Goal: Book appointment/travel/reservation

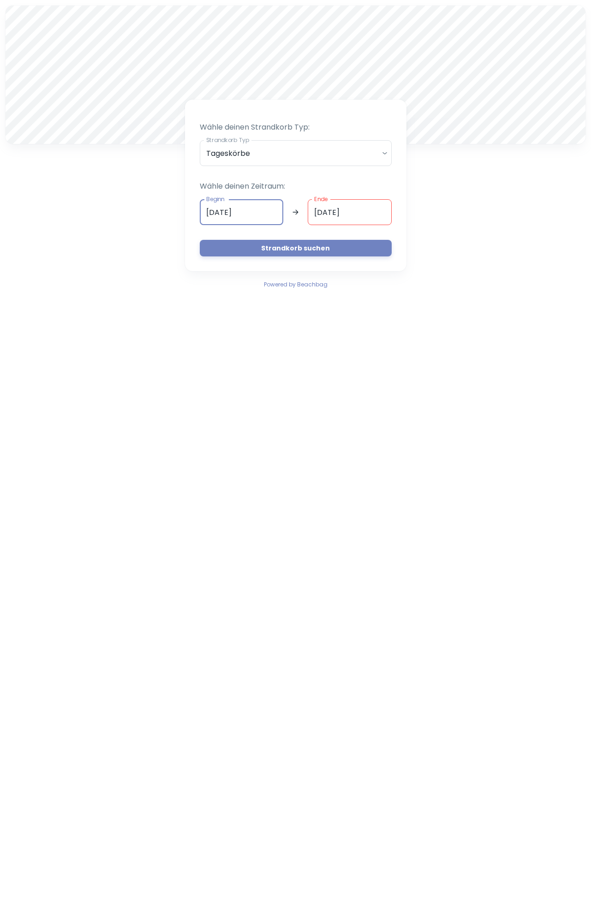
click at [212, 208] on input "[DATE]" at bounding box center [242, 212] width 84 height 26
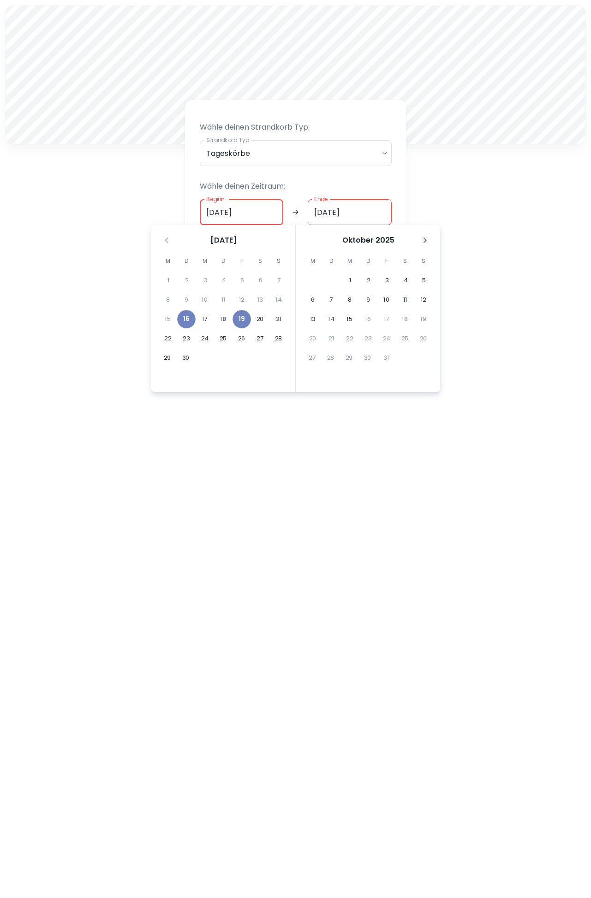
type input "[DATE]"
click at [322, 210] on input "[DATE]" at bounding box center [350, 212] width 84 height 26
click at [366, 209] on input "[DATE]" at bounding box center [350, 212] width 84 height 26
type input "[DATE]"
click at [343, 150] on body "A Wähle deinen Strandkorb Typ: Strandkorb Typ Tageskörbe daily Strandkorb Typ W…" at bounding box center [295, 449] width 591 height 898
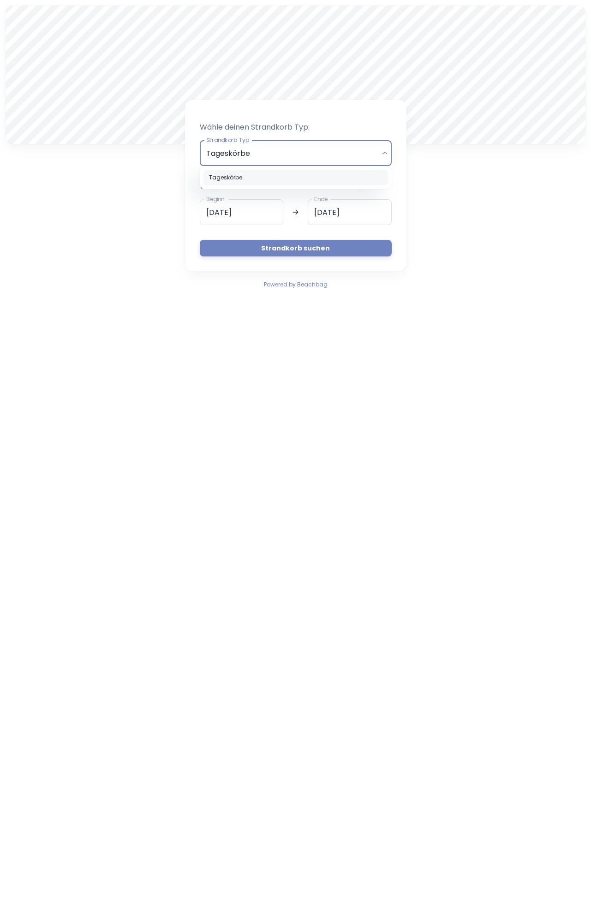
click at [343, 150] on div at bounding box center [295, 449] width 591 height 898
click at [310, 244] on button "Strandkorb suchen" at bounding box center [296, 248] width 192 height 17
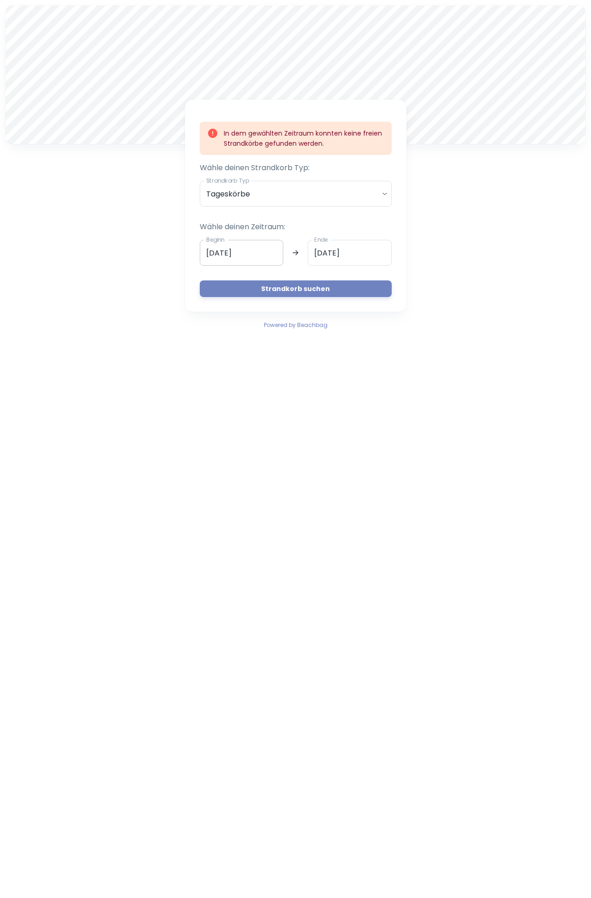
click at [211, 251] on input "[DATE]" at bounding box center [242, 253] width 84 height 26
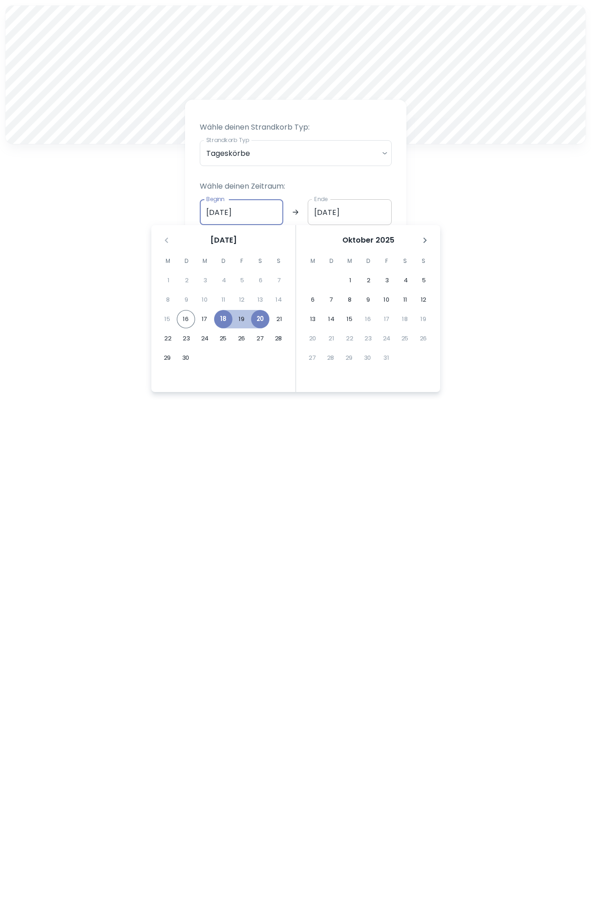
type input "[DATE]"
click at [322, 214] on input "[DATE]" at bounding box center [350, 212] width 84 height 26
type input "[DATE]"
click at [330, 155] on body "A Wähle deinen Strandkorb Typ: Strandkorb Typ Tageskörbe daily Strandkorb Typ W…" at bounding box center [295, 449] width 591 height 898
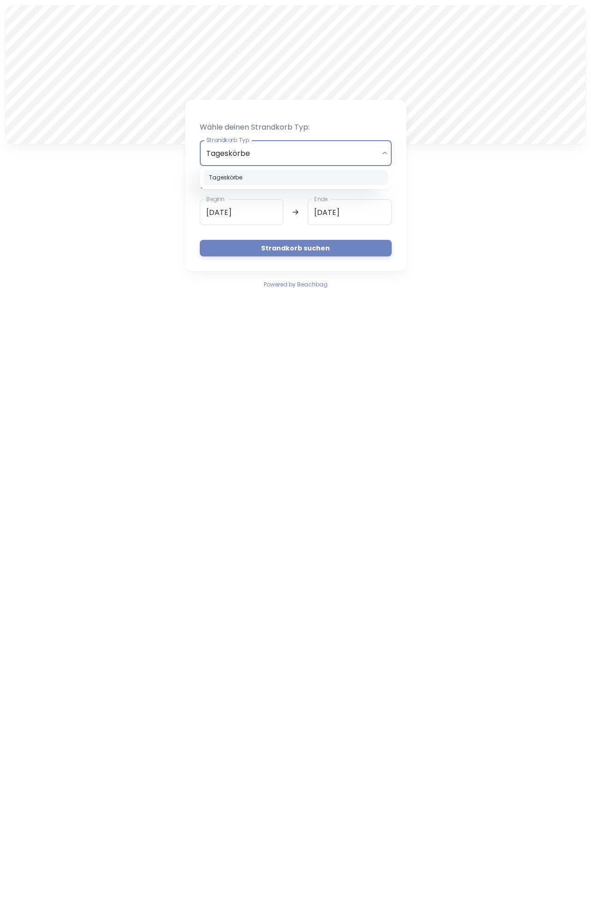
click at [315, 249] on div at bounding box center [295, 449] width 591 height 898
click at [296, 249] on button "Strandkorb suchen" at bounding box center [296, 248] width 192 height 17
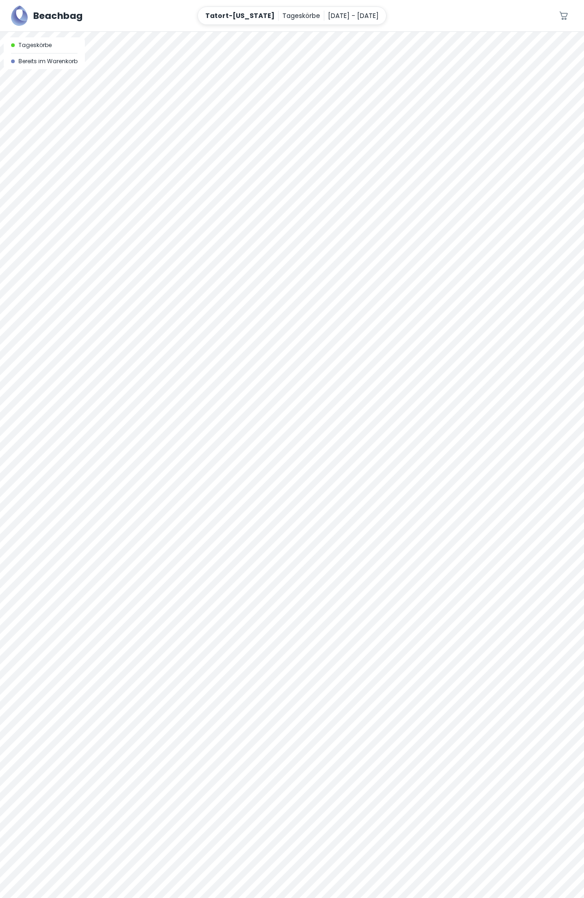
drag, startPoint x: 311, startPoint y: 262, endPoint x: 214, endPoint y: 97, distance: 191.1
click at [214, 97] on div at bounding box center [292, 465] width 584 height 866
drag, startPoint x: 340, startPoint y: 282, endPoint x: 256, endPoint y: 230, distance: 98.8
click at [256, 230] on div at bounding box center [292, 465] width 584 height 866
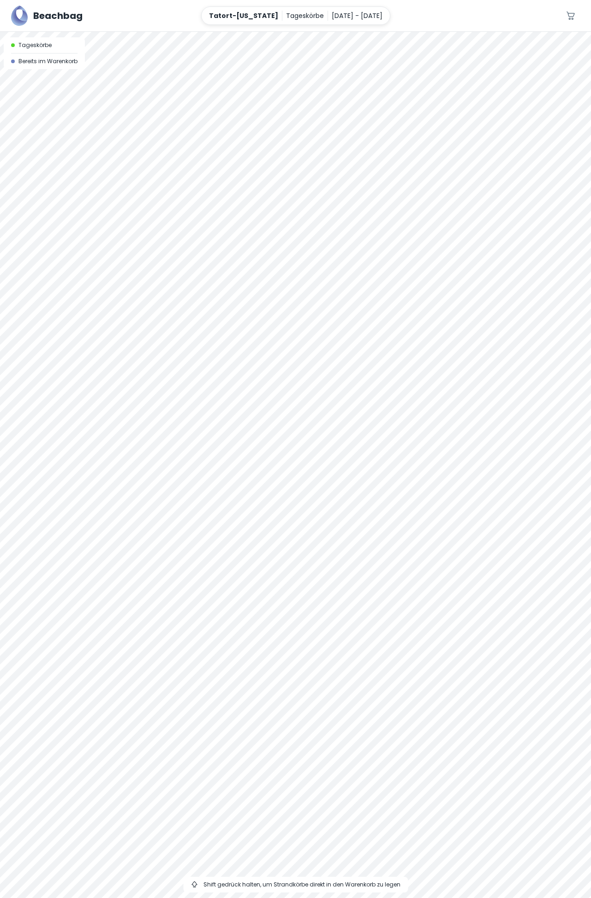
drag, startPoint x: 392, startPoint y: 215, endPoint x: 228, endPoint y: 217, distance: 163.8
click at [228, 217] on div at bounding box center [295, 465] width 591 height 866
drag, startPoint x: 240, startPoint y: 212, endPoint x: 128, endPoint y: 207, distance: 112.7
click at [128, 207] on div at bounding box center [295, 465] width 591 height 866
drag, startPoint x: 446, startPoint y: 211, endPoint x: 165, endPoint y: 228, distance: 281.4
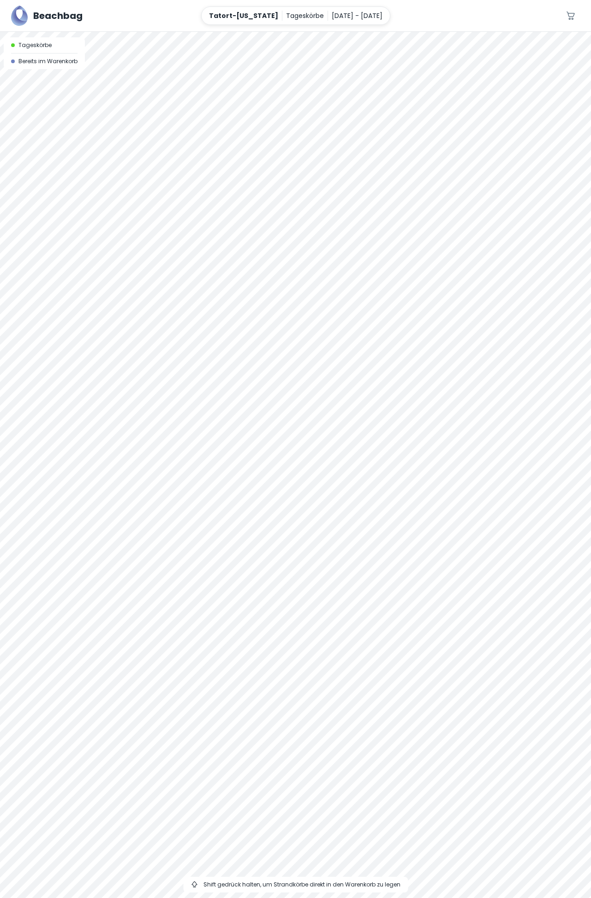
click at [137, 226] on div at bounding box center [295, 465] width 591 height 866
drag, startPoint x: 261, startPoint y: 196, endPoint x: 232, endPoint y: 336, distance: 142.2
click at [232, 336] on div at bounding box center [295, 465] width 591 height 866
drag, startPoint x: 292, startPoint y: 268, endPoint x: 87, endPoint y: 169, distance: 227.3
click at [87, 169] on div at bounding box center [295, 465] width 591 height 866
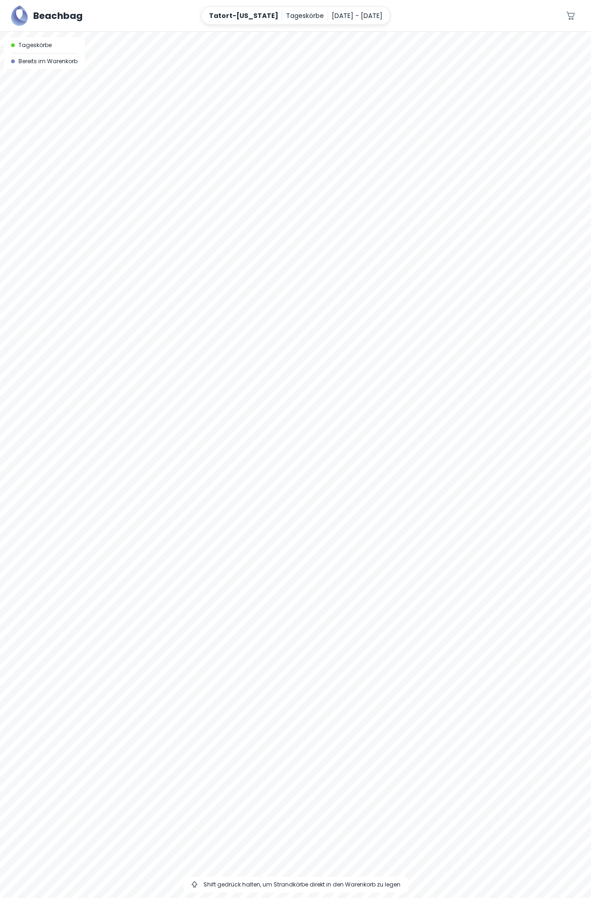
drag, startPoint x: 347, startPoint y: 243, endPoint x: 149, endPoint y: 194, distance: 204.8
click at [149, 194] on div at bounding box center [295, 465] width 591 height 866
drag, startPoint x: 306, startPoint y: 179, endPoint x: 175, endPoint y: 206, distance: 134.2
click at [112, 263] on div at bounding box center [295, 465] width 591 height 866
drag, startPoint x: 200, startPoint y: 173, endPoint x: 166, endPoint y: 310, distance: 140.3
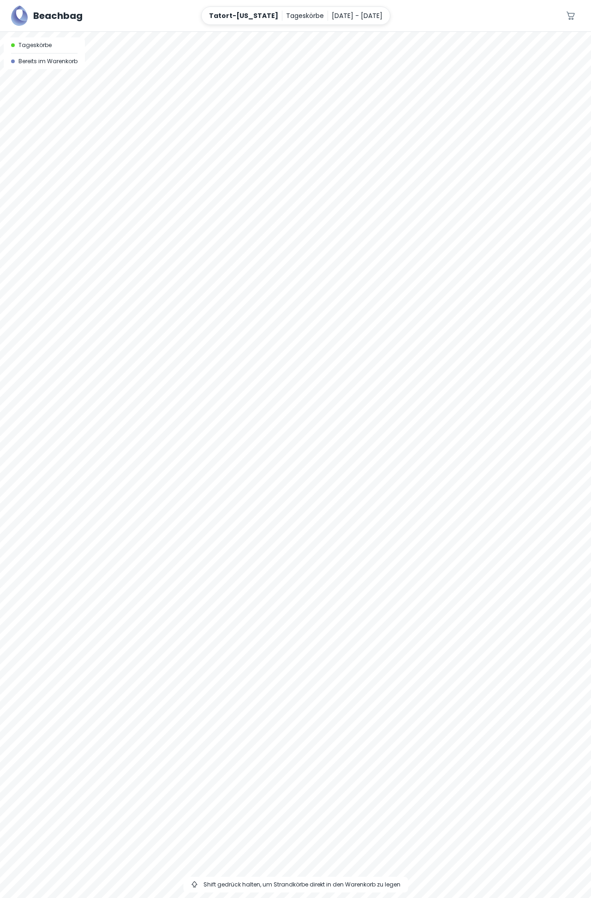
click at [166, 310] on div at bounding box center [295, 465] width 591 height 866
drag, startPoint x: 338, startPoint y: 254, endPoint x: 381, endPoint y: 207, distance: 64.6
click at [377, 213] on div at bounding box center [295, 465] width 591 height 866
drag, startPoint x: 162, startPoint y: 281, endPoint x: 457, endPoint y: 151, distance: 322.0
click at [457, 151] on div at bounding box center [295, 465] width 591 height 866
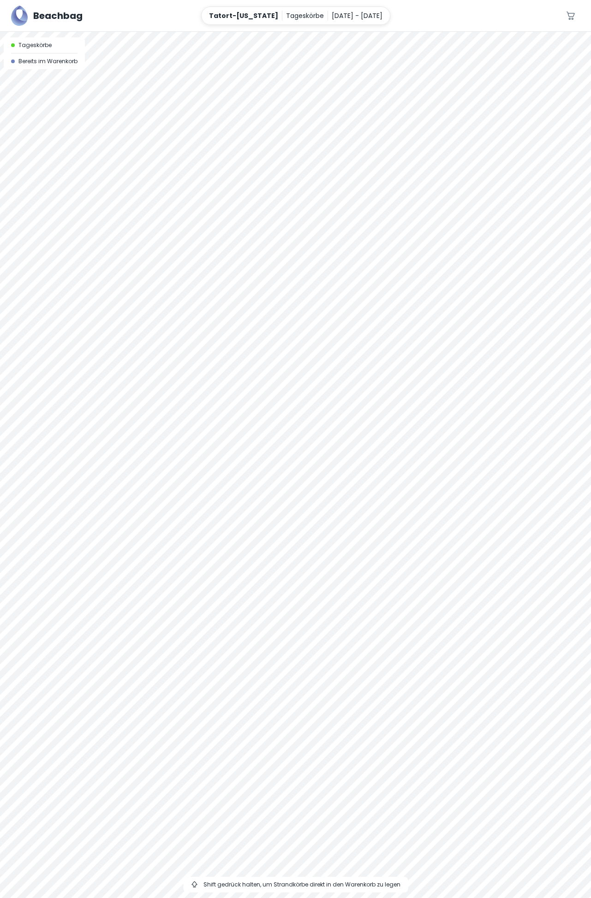
drag, startPoint x: 263, startPoint y: 190, endPoint x: 550, endPoint y: 252, distance: 293.2
click at [590, 260] on html "Beachbag Tatort-[US_STATE] Tageskörbe [DATE] - [DATE] 0 A Tageskörbe Bereits im…" at bounding box center [295, 449] width 591 height 898
drag, startPoint x: 244, startPoint y: 253, endPoint x: 521, endPoint y: 255, distance: 276.8
click at [523, 256] on div at bounding box center [295, 465] width 591 height 866
drag, startPoint x: 211, startPoint y: 255, endPoint x: 543, endPoint y: 244, distance: 331.8
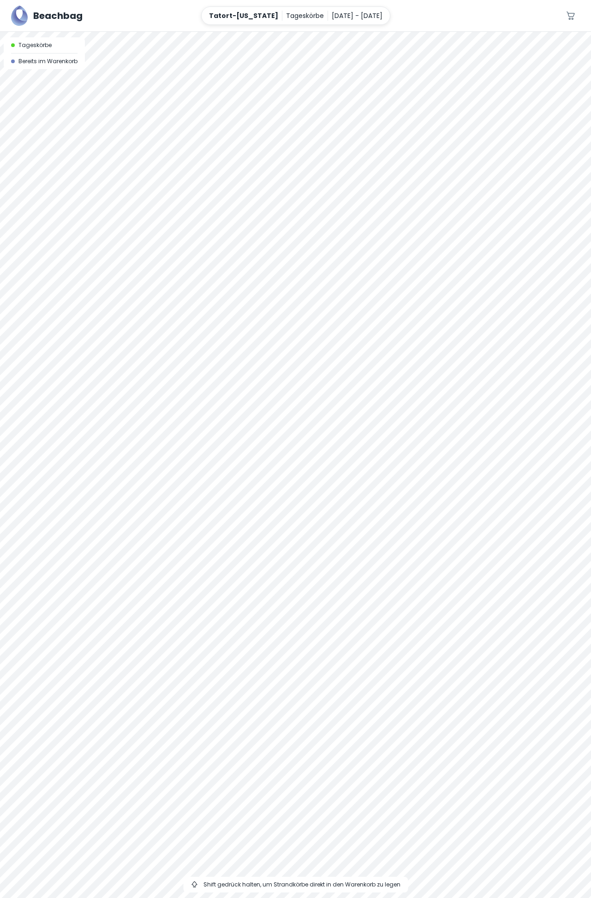
click at [543, 244] on div at bounding box center [295, 465] width 591 height 866
drag, startPoint x: 168, startPoint y: 247, endPoint x: 177, endPoint y: 216, distance: 32.7
click at [177, 216] on div at bounding box center [295, 465] width 591 height 866
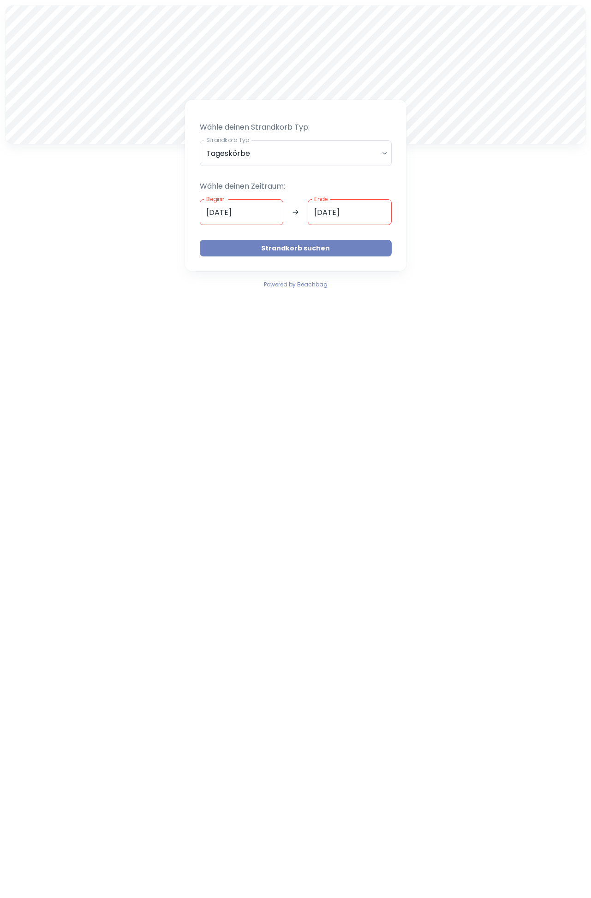
click at [315, 245] on button "Strandkorb suchen" at bounding box center [296, 248] width 192 height 17
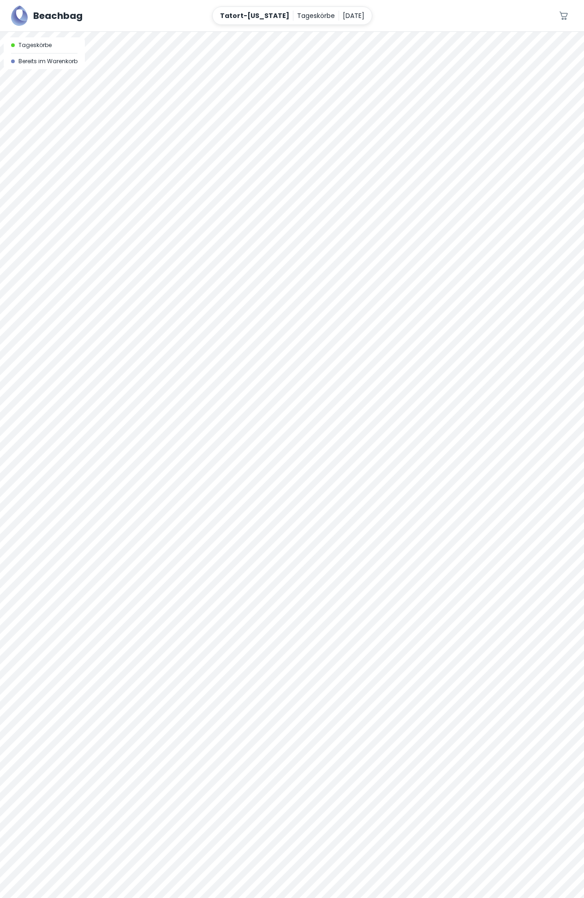
drag, startPoint x: 405, startPoint y: 144, endPoint x: 186, endPoint y: 24, distance: 250.4
click at [186, 24] on div "Beachbag Tatort-Hawaii Tageskörbe 16. September 0 A Tageskörbe Bereits im Waren…" at bounding box center [292, 449] width 584 height 898
drag, startPoint x: 214, startPoint y: 111, endPoint x: 218, endPoint y: 41, distance: 70.7
click at [219, 43] on div at bounding box center [292, 465] width 584 height 866
drag, startPoint x: 184, startPoint y: 117, endPoint x: 304, endPoint y: 214, distance: 154.5
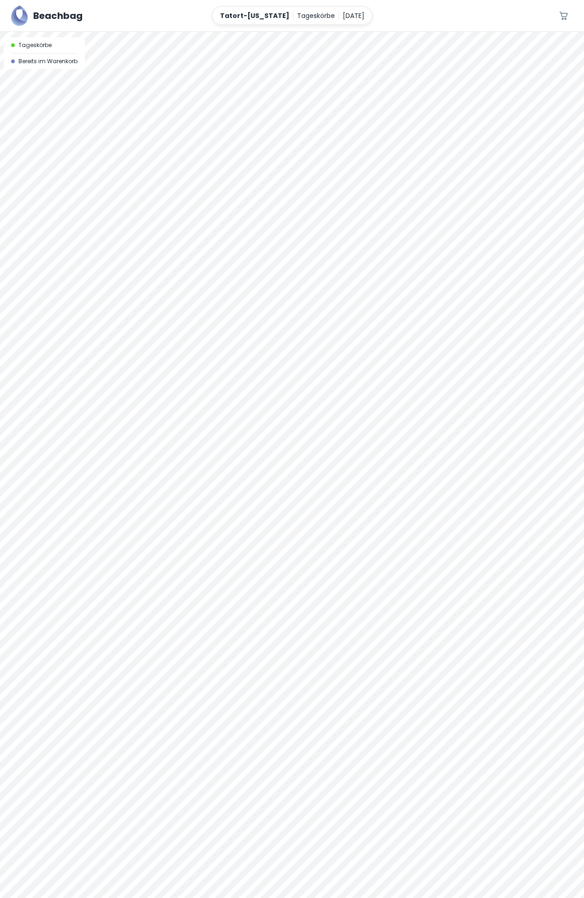
click at [304, 214] on div at bounding box center [292, 465] width 584 height 866
drag, startPoint x: 238, startPoint y: 224, endPoint x: 243, endPoint y: 254, distance: 30.3
click at [244, 265] on div at bounding box center [292, 457] width 584 height 866
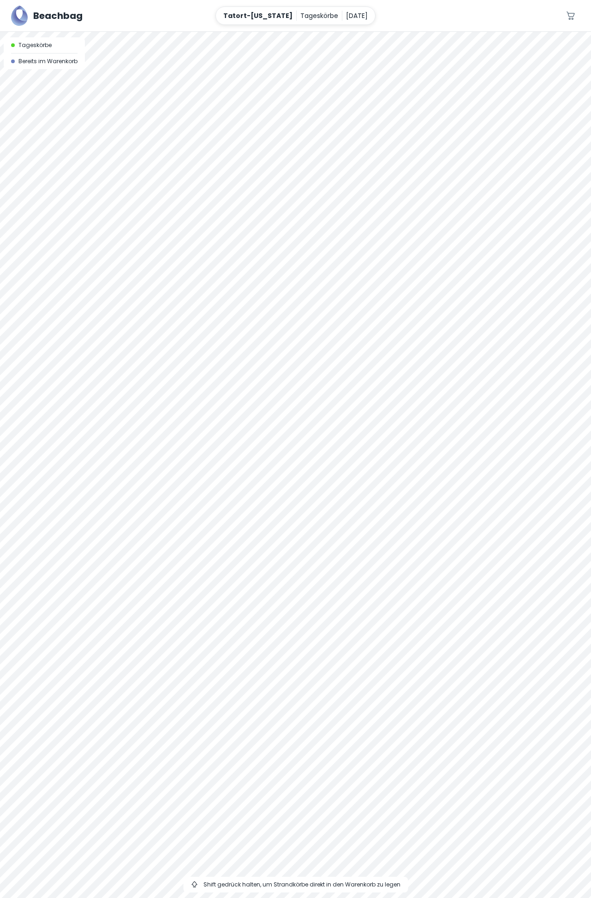
drag, startPoint x: 223, startPoint y: 152, endPoint x: 415, endPoint y: 36, distance: 224.1
click at [416, 38] on div at bounding box center [295, 465] width 591 height 866
drag, startPoint x: 323, startPoint y: 170, endPoint x: 417, endPoint y: 49, distance: 153.0
click at [417, 49] on div at bounding box center [295, 465] width 591 height 866
drag, startPoint x: 215, startPoint y: 152, endPoint x: 358, endPoint y: 216, distance: 157.1
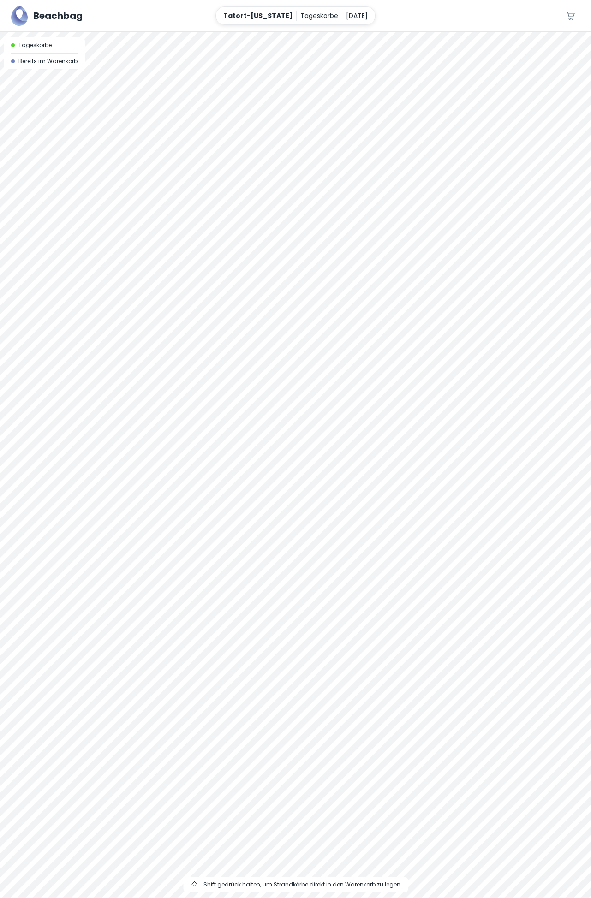
click at [359, 218] on div at bounding box center [295, 465] width 591 height 866
drag, startPoint x: 397, startPoint y: 191, endPoint x: 105, endPoint y: 206, distance: 291.9
click at [105, 206] on div at bounding box center [295, 465] width 591 height 866
drag, startPoint x: 254, startPoint y: 148, endPoint x: 183, endPoint y: 64, distance: 110.3
click at [183, 64] on div at bounding box center [295, 465] width 591 height 866
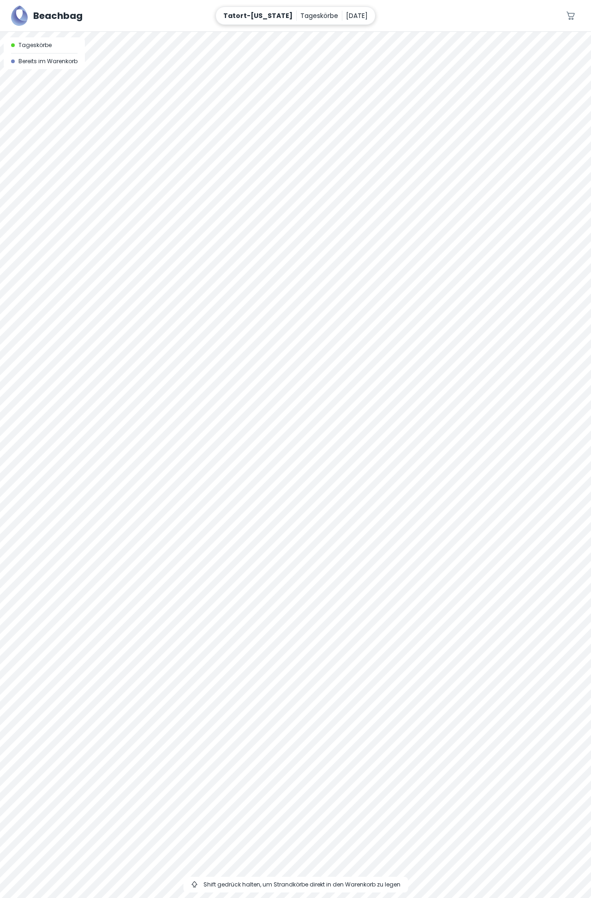
click at [300, 17] on p "Tageskörbe" at bounding box center [319, 16] width 38 height 10
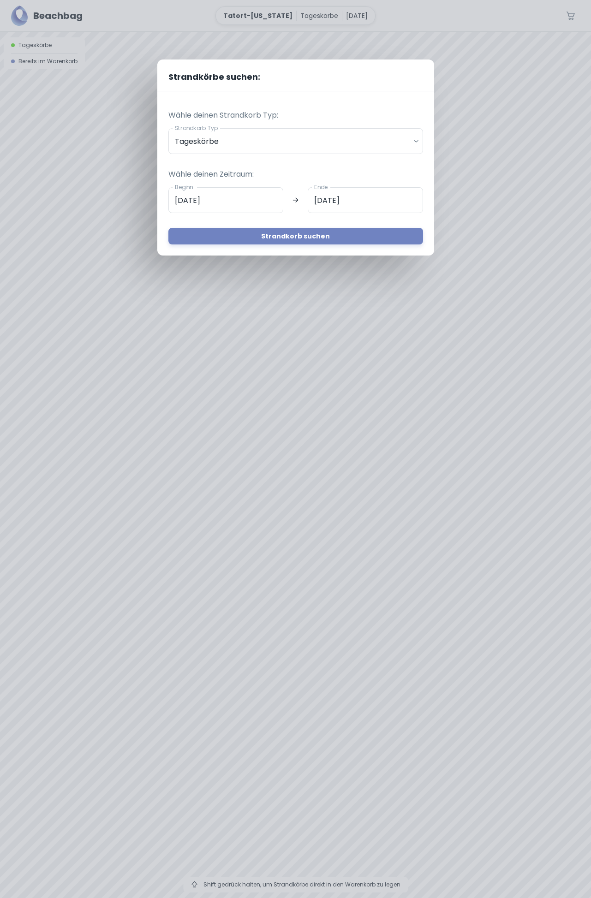
click at [297, 199] on icon at bounding box center [296, 199] width 10 height 7
click at [183, 201] on input "[DATE]" at bounding box center [225, 200] width 115 height 26
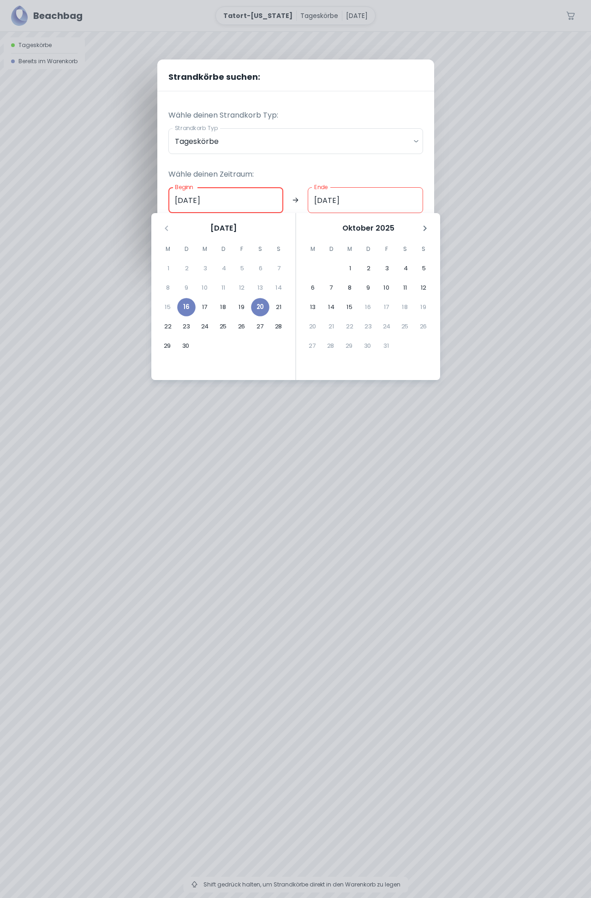
type input "[DATE]"
click at [321, 198] on input "[DATE]" at bounding box center [365, 200] width 115 height 26
type input "[DATE]"
click at [334, 142] on body "Beachbag Tatort-Hawaii Tageskörbe 16. September 0 A Tageskörbe Bereits im Waren…" at bounding box center [295, 449] width 591 height 898
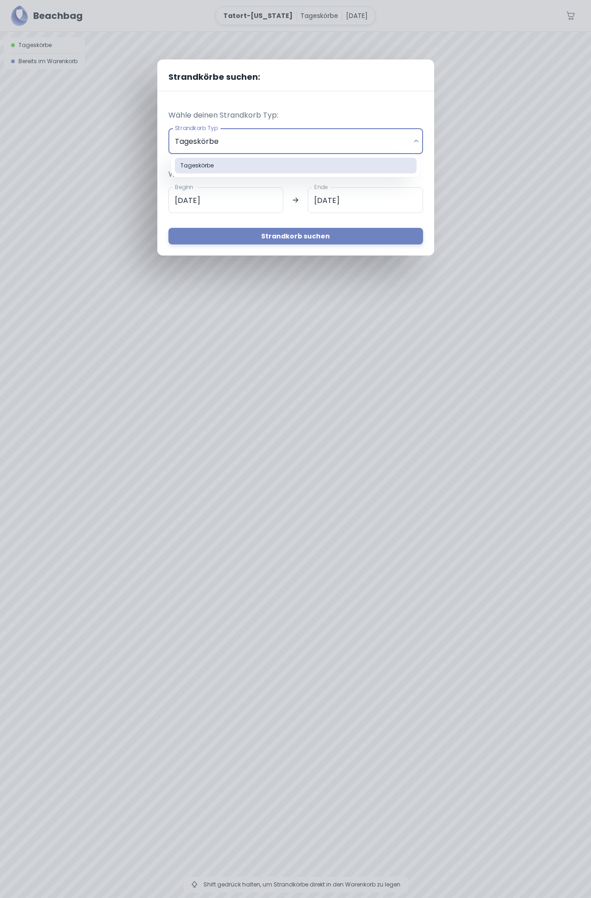
click at [302, 238] on div at bounding box center [295, 449] width 591 height 898
click at [302, 238] on button "Strandkorb suchen" at bounding box center [295, 236] width 255 height 17
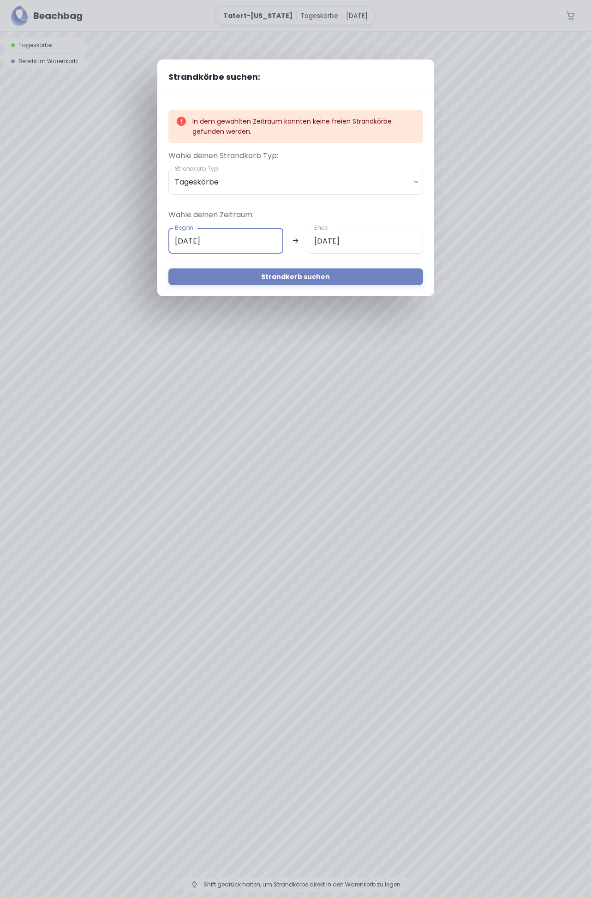
click at [182, 240] on input "[DATE]" at bounding box center [225, 241] width 115 height 26
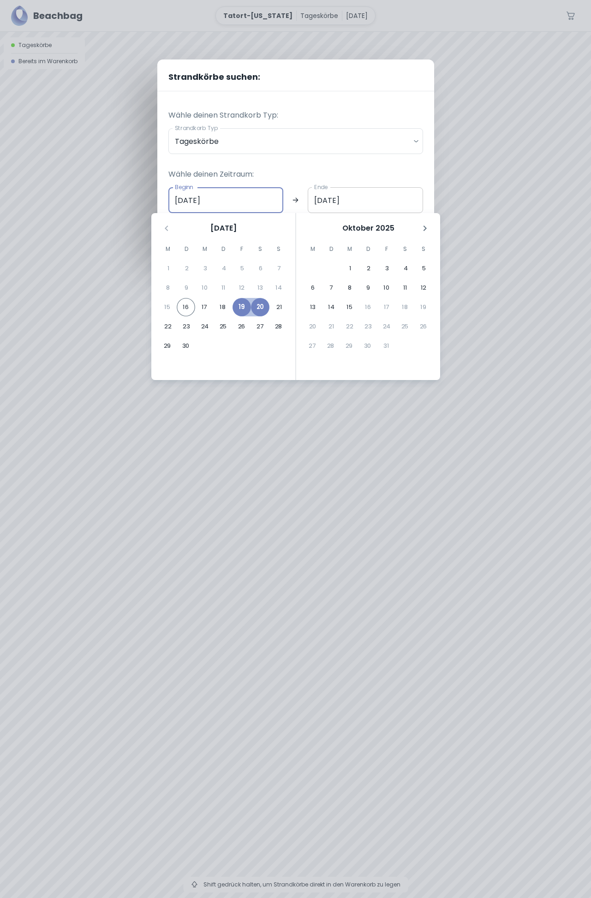
type input "[DATE]"
click at [323, 200] on input "[DATE]" at bounding box center [365, 200] width 115 height 26
type input "[DATE]"
click at [331, 143] on body "Beachbag Tatort-Hawaii Tageskörbe 16. September 0 A Tageskörbe Bereits im Waren…" at bounding box center [295, 449] width 591 height 898
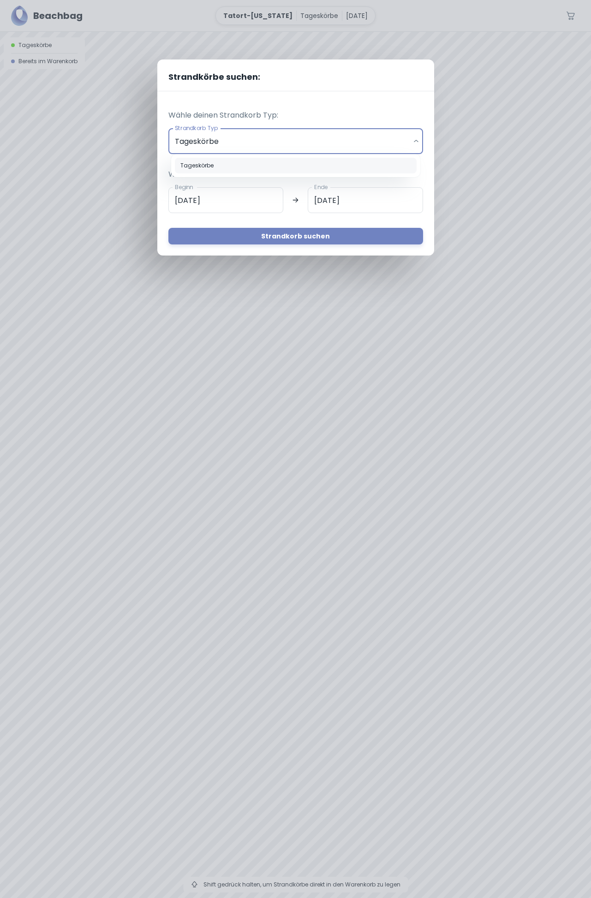
click at [303, 234] on div at bounding box center [295, 449] width 591 height 898
click at [302, 235] on button "Strandkorb suchen" at bounding box center [295, 236] width 255 height 17
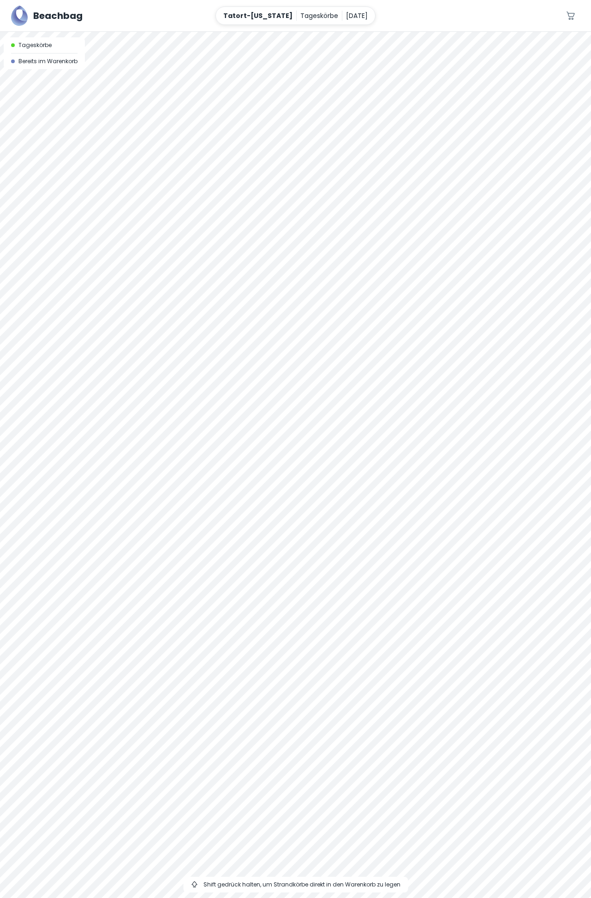
drag, startPoint x: 204, startPoint y: 225, endPoint x: 370, endPoint y: 169, distance: 175.2
click at [370, 169] on div at bounding box center [295, 465] width 591 height 866
drag, startPoint x: 83, startPoint y: 263, endPoint x: 204, endPoint y: 273, distance: 122.2
click at [204, 273] on div at bounding box center [295, 465] width 591 height 866
drag, startPoint x: 348, startPoint y: 220, endPoint x: 53, endPoint y: 291, distance: 303.6
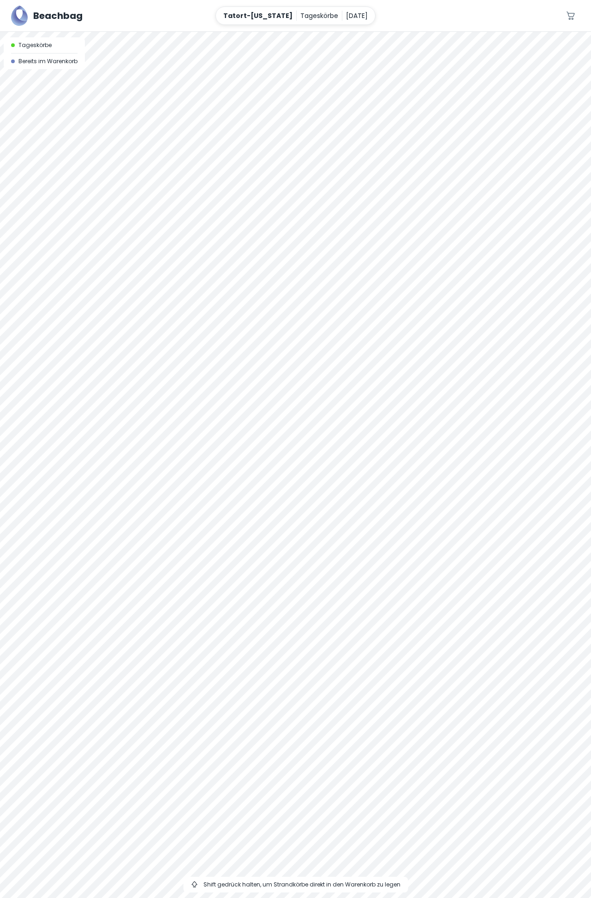
click at [53, 291] on div at bounding box center [295, 465] width 591 height 866
drag, startPoint x: 455, startPoint y: 216, endPoint x: 313, endPoint y: 210, distance: 142.2
click at [310, 208] on div at bounding box center [295, 465] width 591 height 866
drag, startPoint x: 460, startPoint y: 211, endPoint x: 180, endPoint y: 183, distance: 281.4
click at [180, 183] on div at bounding box center [295, 465] width 591 height 866
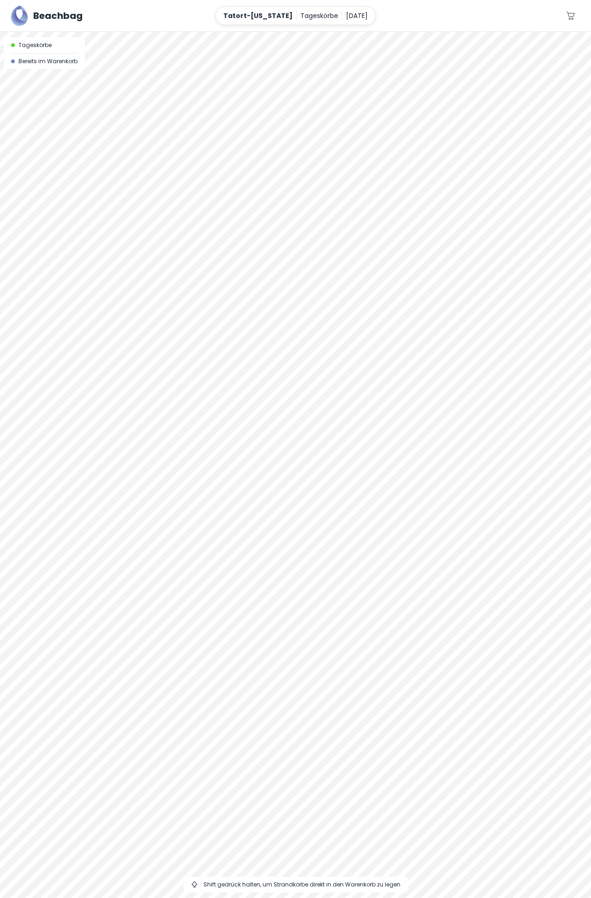
drag, startPoint x: 343, startPoint y: 189, endPoint x: 155, endPoint y: 188, distance: 188.7
click at [155, 188] on div at bounding box center [295, 465] width 591 height 866
drag, startPoint x: 354, startPoint y: 182, endPoint x: 330, endPoint y: 209, distance: 36.0
click at [409, 200] on div at bounding box center [295, 465] width 591 height 866
drag, startPoint x: 124, startPoint y: 214, endPoint x: 451, endPoint y: 215, distance: 327.5
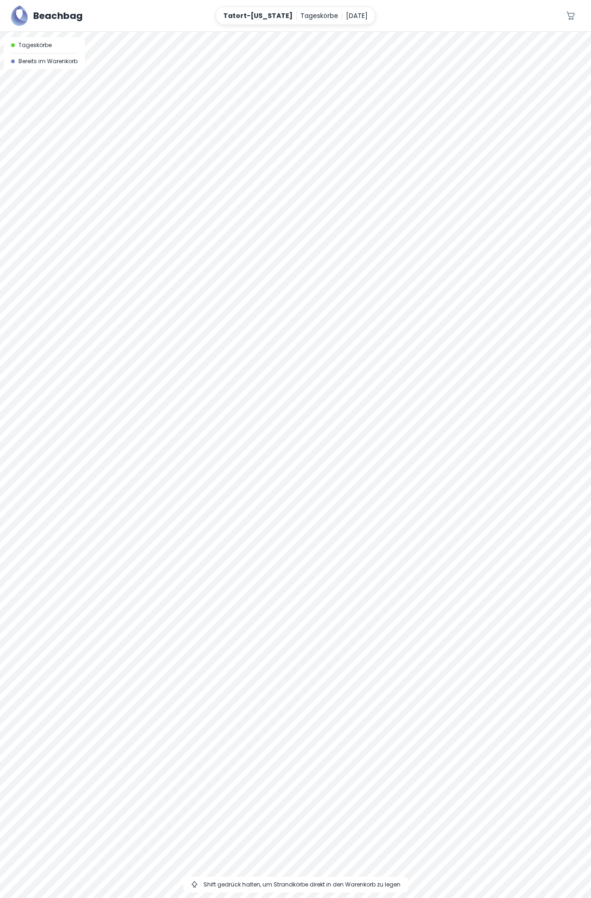
click at [451, 215] on div at bounding box center [295, 465] width 591 height 866
drag, startPoint x: 114, startPoint y: 215, endPoint x: 451, endPoint y: 165, distance: 340.5
click at [451, 165] on div at bounding box center [295, 465] width 591 height 866
drag, startPoint x: 172, startPoint y: 278, endPoint x: 430, endPoint y: 223, distance: 264.5
click at [430, 223] on div at bounding box center [295, 465] width 591 height 866
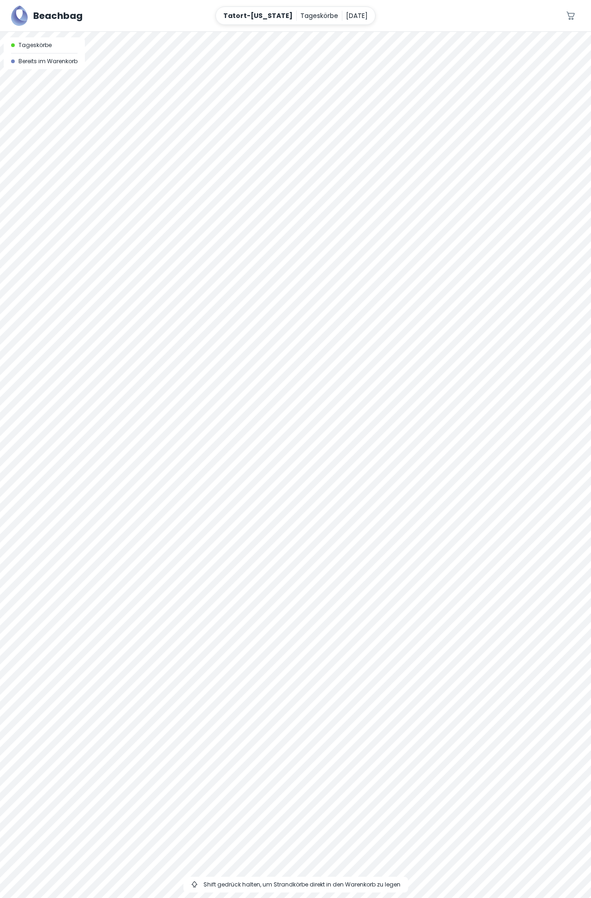
drag, startPoint x: 197, startPoint y: 250, endPoint x: 453, endPoint y: 158, distance: 272.0
click at [489, 156] on div at bounding box center [295, 465] width 591 height 866
drag, startPoint x: 299, startPoint y: 170, endPoint x: 518, endPoint y: 198, distance: 220.9
click at [554, 199] on div at bounding box center [295, 465] width 591 height 866
drag, startPoint x: 258, startPoint y: 208, endPoint x: 491, endPoint y: 178, distance: 234.9
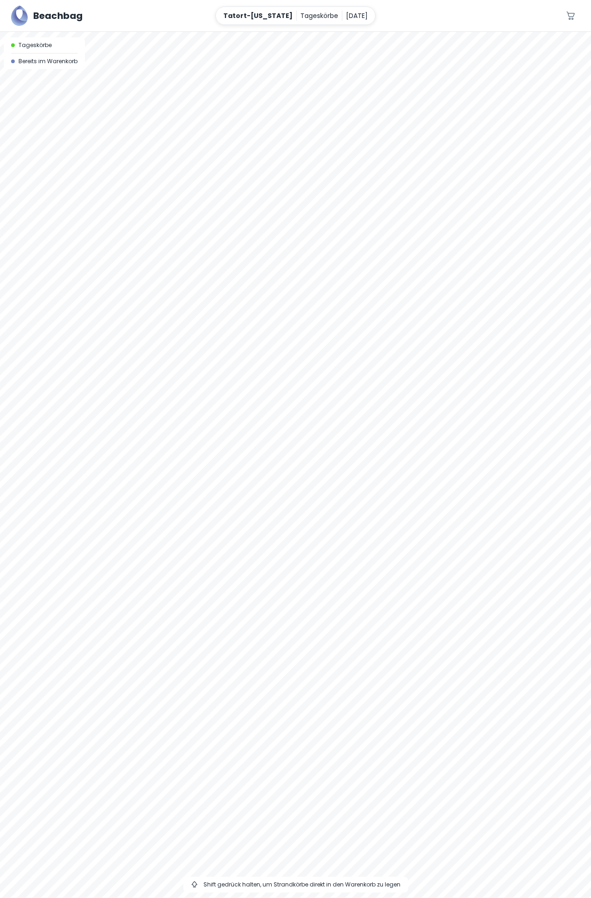
click at [491, 178] on div at bounding box center [295, 465] width 591 height 866
drag, startPoint x: 212, startPoint y: 216, endPoint x: 427, endPoint y: 187, distance: 217.4
click at [427, 187] on div at bounding box center [295, 465] width 591 height 866
drag, startPoint x: 235, startPoint y: 233, endPoint x: 432, endPoint y: 187, distance: 202.4
click at [432, 187] on div at bounding box center [295, 465] width 591 height 866
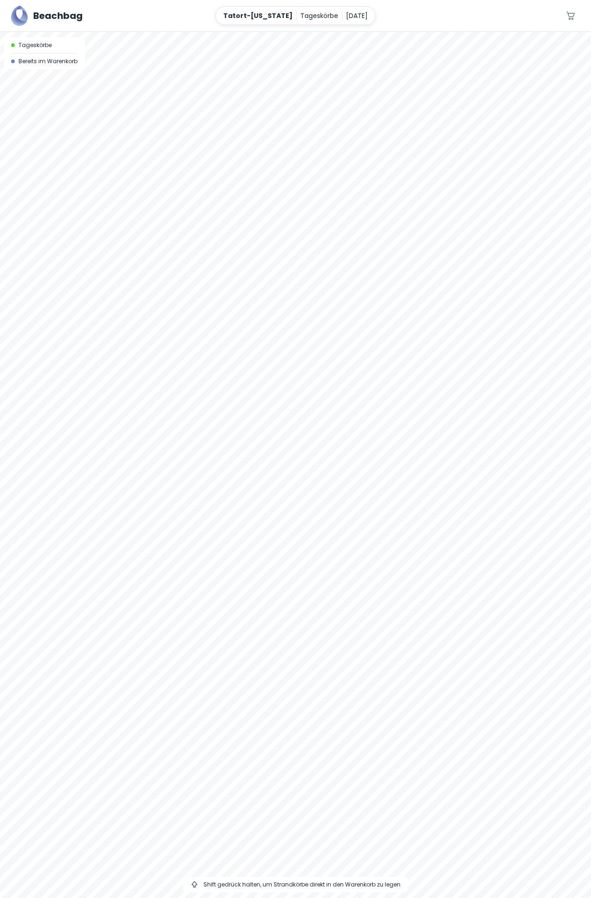
drag, startPoint x: 116, startPoint y: 208, endPoint x: 473, endPoint y: 208, distance: 357.0
click at [473, 208] on div at bounding box center [295, 465] width 591 height 866
drag, startPoint x: 214, startPoint y: 285, endPoint x: 421, endPoint y: 194, distance: 225.7
click at [421, 194] on div at bounding box center [295, 465] width 591 height 866
drag, startPoint x: 297, startPoint y: 231, endPoint x: 98, endPoint y: 95, distance: 240.9
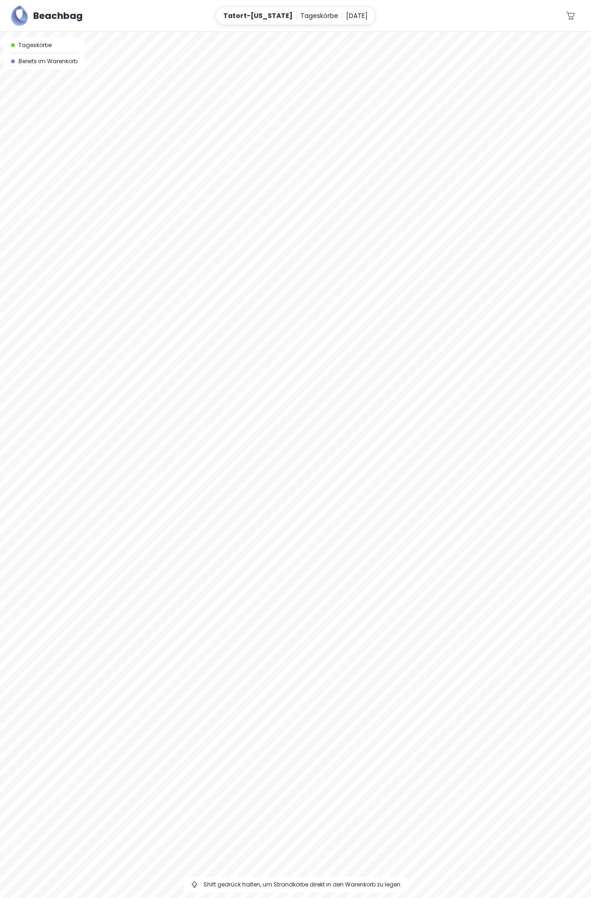
click at [98, 95] on div at bounding box center [295, 465] width 591 height 866
drag, startPoint x: 214, startPoint y: 108, endPoint x: 239, endPoint y: 52, distance: 61.3
click at [237, 67] on div at bounding box center [295, 465] width 591 height 866
drag, startPoint x: 152, startPoint y: 231, endPoint x: 146, endPoint y: 125, distance: 105.3
click at [146, 126] on div at bounding box center [295, 465] width 591 height 866
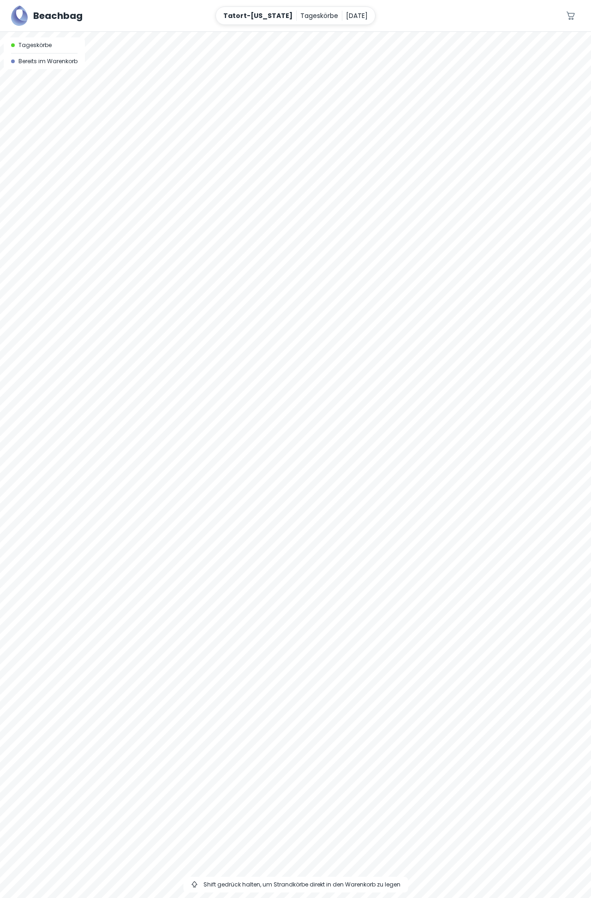
drag, startPoint x: 210, startPoint y: 227, endPoint x: 95, endPoint y: 78, distance: 188.4
click at [95, 78] on div at bounding box center [295, 465] width 591 height 866
drag, startPoint x: 442, startPoint y: 129, endPoint x: 131, endPoint y: 252, distance: 334.7
click at [133, 251] on div at bounding box center [295, 465] width 591 height 866
drag, startPoint x: 337, startPoint y: 140, endPoint x: -62, endPoint y: 323, distance: 439.0
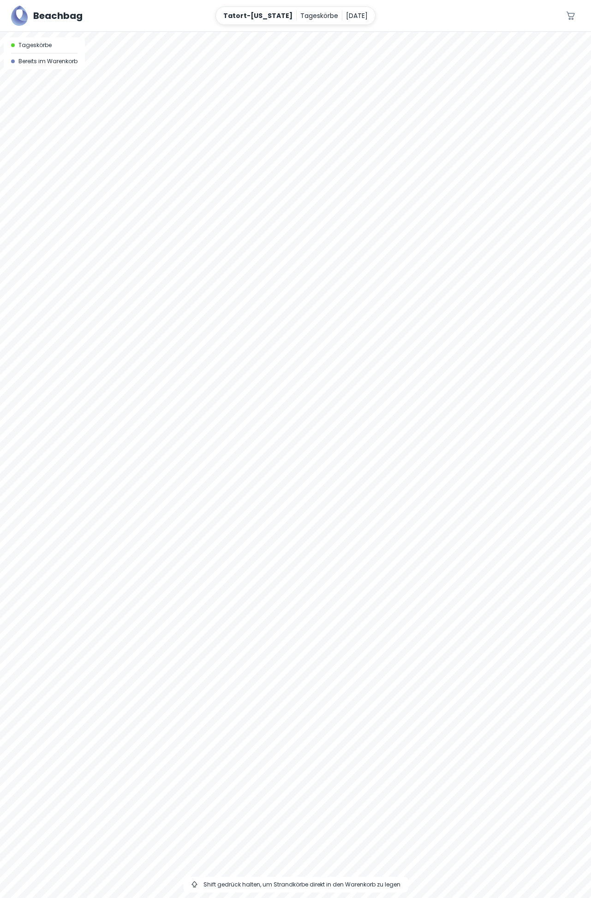
click at [0, 323] on html "Beachbag Tatort-Hawaii Tageskörbe 19. September 0 A Tageskörbe Bereits im Waren…" at bounding box center [295, 449] width 591 height 898
drag, startPoint x: 193, startPoint y: 307, endPoint x: 51, endPoint y: 395, distance: 167.6
click at [51, 395] on div at bounding box center [295, 465] width 591 height 866
drag, startPoint x: 280, startPoint y: 177, endPoint x: -82, endPoint y: 171, distance: 362.6
click at [0, 171] on html "Beachbag Tatort-Hawaii Tageskörbe 19. September 0 A Tageskörbe Bereits im Waren…" at bounding box center [295, 449] width 591 height 898
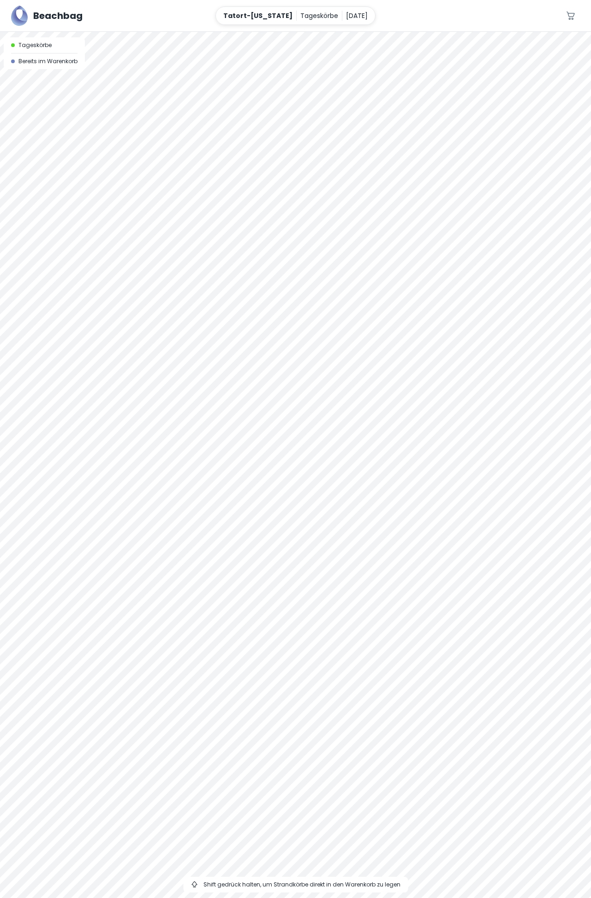
drag, startPoint x: 417, startPoint y: 165, endPoint x: 137, endPoint y: 367, distance: 345.9
click at [137, 367] on div at bounding box center [295, 465] width 591 height 866
drag, startPoint x: 138, startPoint y: 243, endPoint x: 19, endPoint y: 299, distance: 131.4
click at [19, 299] on div at bounding box center [295, 465] width 591 height 866
drag, startPoint x: 288, startPoint y: 212, endPoint x: 130, endPoint y: 216, distance: 157.8
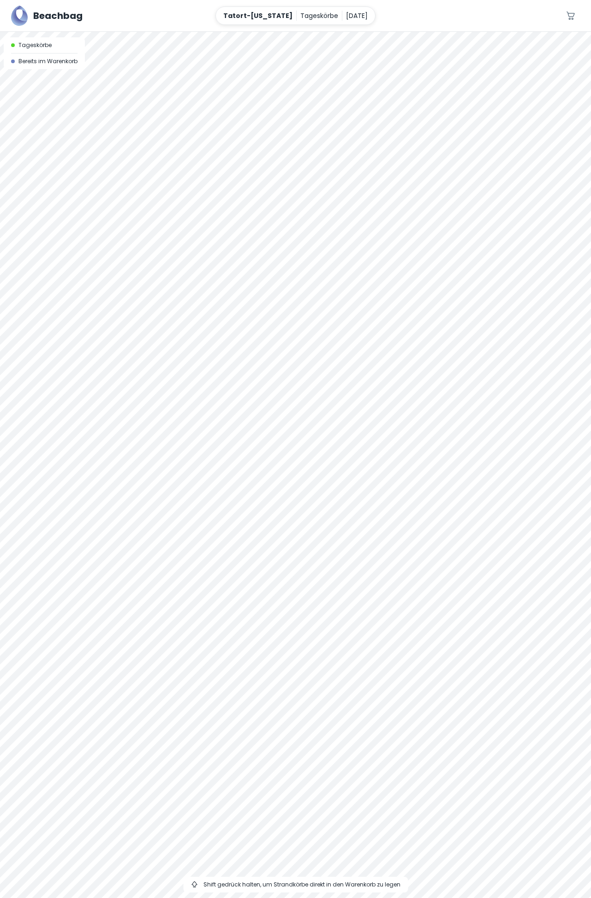
click at [130, 216] on div at bounding box center [295, 465] width 591 height 866
drag, startPoint x: 570, startPoint y: 161, endPoint x: 121, endPoint y: 271, distance: 461.7
click at [121, 271] on div at bounding box center [295, 465] width 591 height 866
drag, startPoint x: 369, startPoint y: 194, endPoint x: 94, endPoint y: 306, distance: 296.6
click at [71, 321] on div at bounding box center [295, 465] width 591 height 866
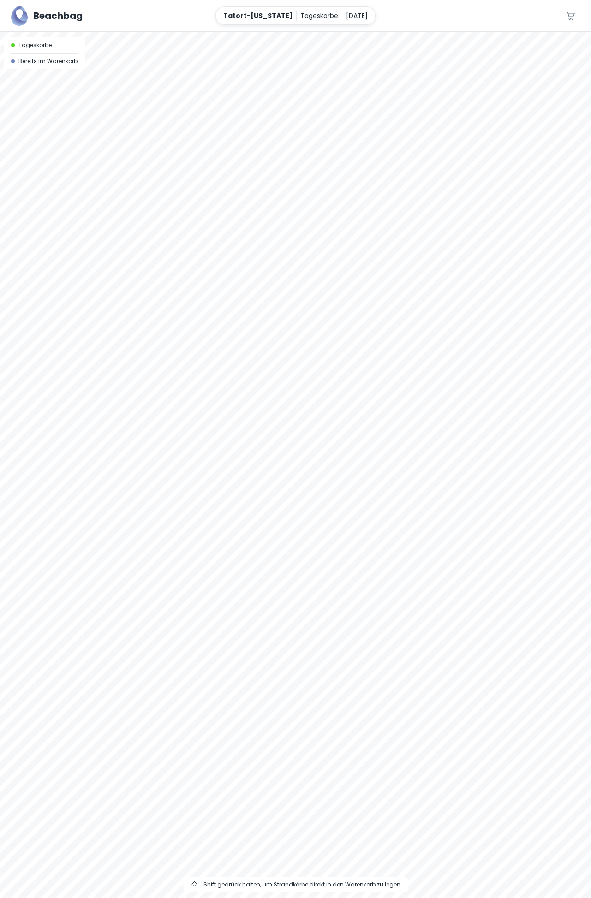
drag, startPoint x: 434, startPoint y: 177, endPoint x: 290, endPoint y: 339, distance: 216.7
click at [293, 344] on div at bounding box center [295, 465] width 591 height 866
drag, startPoint x: 278, startPoint y: 117, endPoint x: 252, endPoint y: 330, distance: 215.1
click at [252, 330] on div at bounding box center [295, 465] width 591 height 866
drag
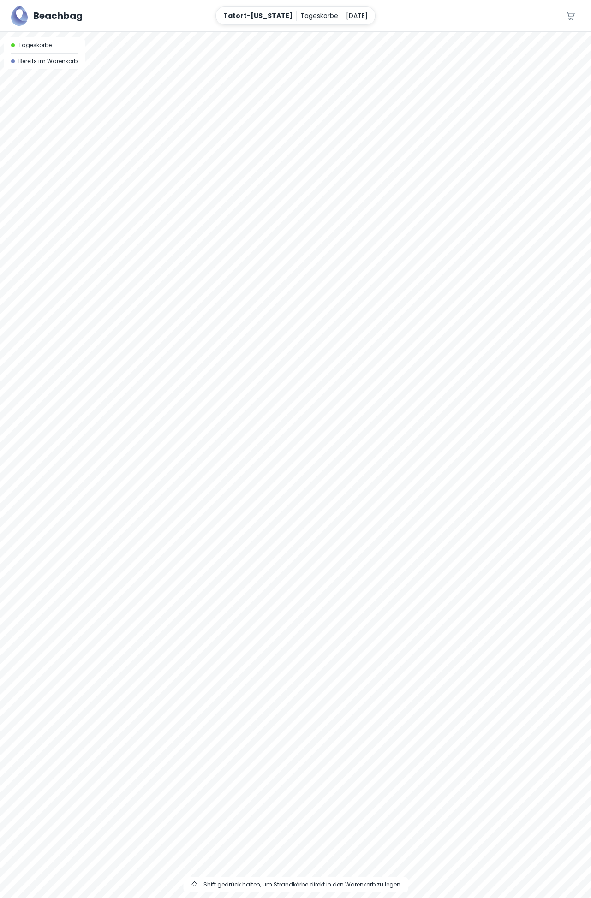
click at [267, 354] on div at bounding box center [295, 465] width 591 height 866
click at [257, 335] on div at bounding box center [295, 465] width 591 height 866
click at [489, 87] on div at bounding box center [295, 465] width 591 height 866
click at [486, 171] on div at bounding box center [295, 465] width 591 height 866
click at [10, 275] on div at bounding box center [295, 465] width 591 height 866
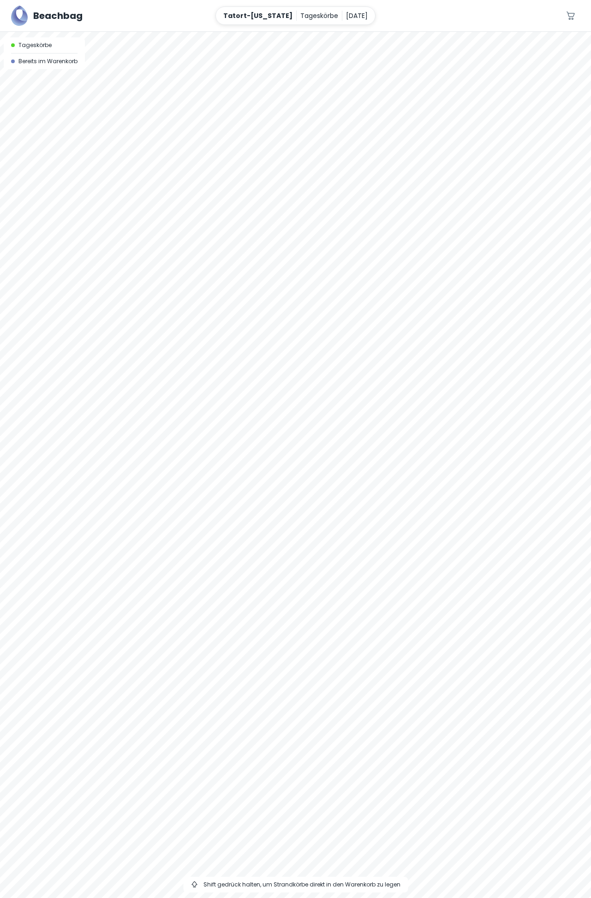
click at [145, 78] on div at bounding box center [295, 465] width 591 height 866
click at [12, 256] on div at bounding box center [295, 465] width 591 height 866
click at [47, 333] on div at bounding box center [295, 465] width 591 height 866
click at [130, 304] on div at bounding box center [295, 465] width 591 height 866
click at [114, 309] on div at bounding box center [295, 465] width 591 height 866
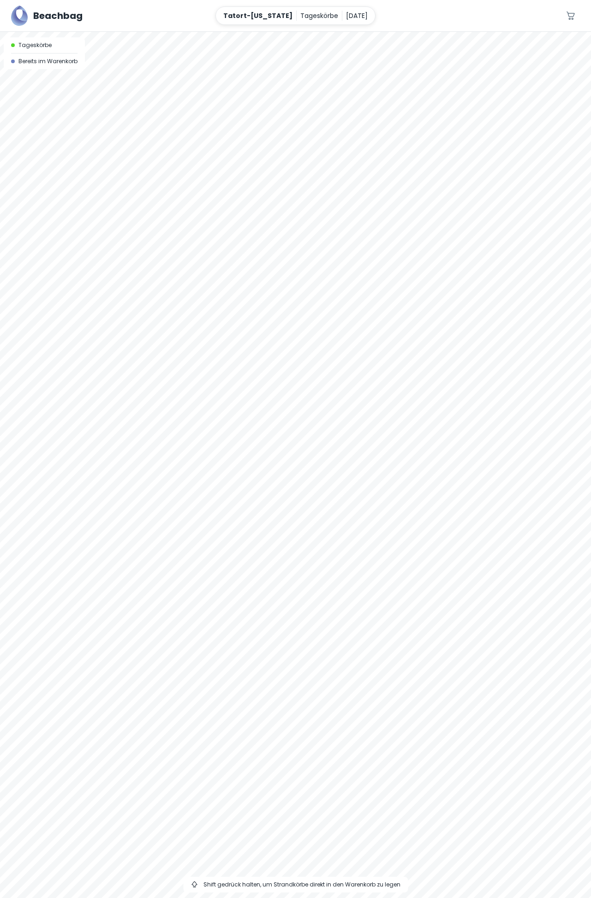
click at [168, 291] on div at bounding box center [295, 465] width 591 height 866
